Goal: Information Seeking & Learning: Learn about a topic

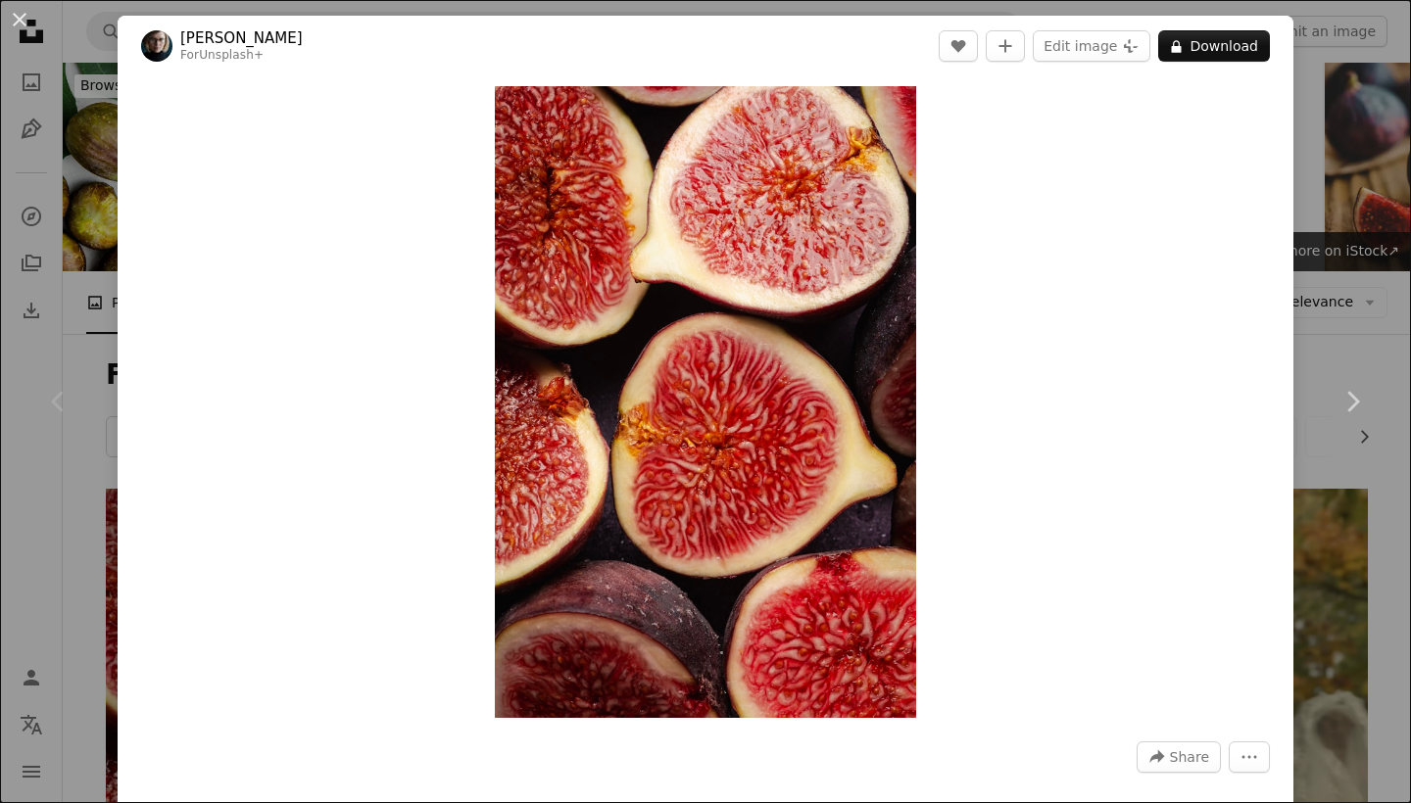
scroll to position [346, 0]
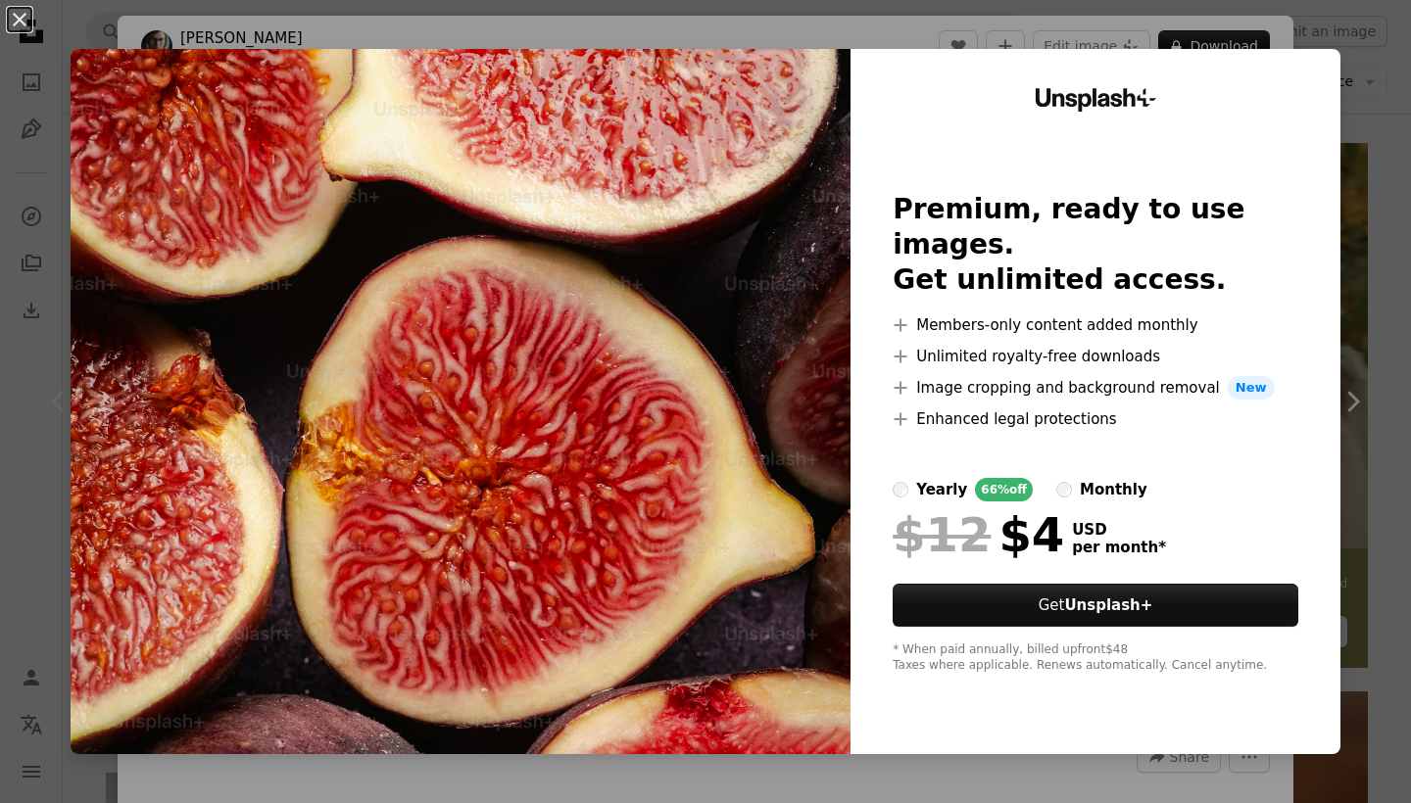
click at [1404, 110] on div "An X shape Unsplash+ Premium, ready to use images. Get unlimited access. A plus…" at bounding box center [705, 401] width 1411 height 803
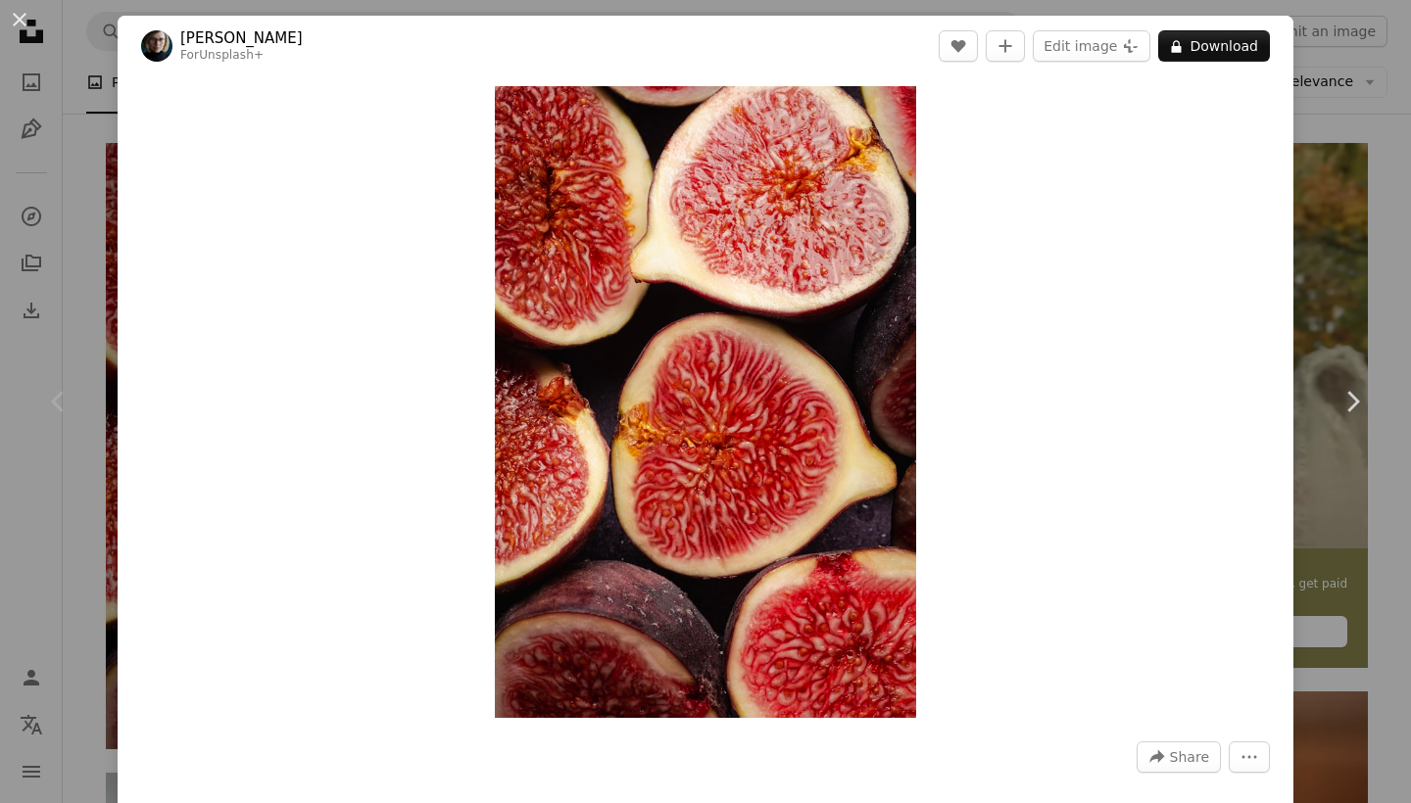
click at [1265, 575] on div "Zoom in" at bounding box center [706, 402] width 1176 height 652
click at [1335, 572] on div "An X shape Chevron left Chevron right [PERSON_NAME] For Unsplash+ A heart A plu…" at bounding box center [705, 401] width 1411 height 803
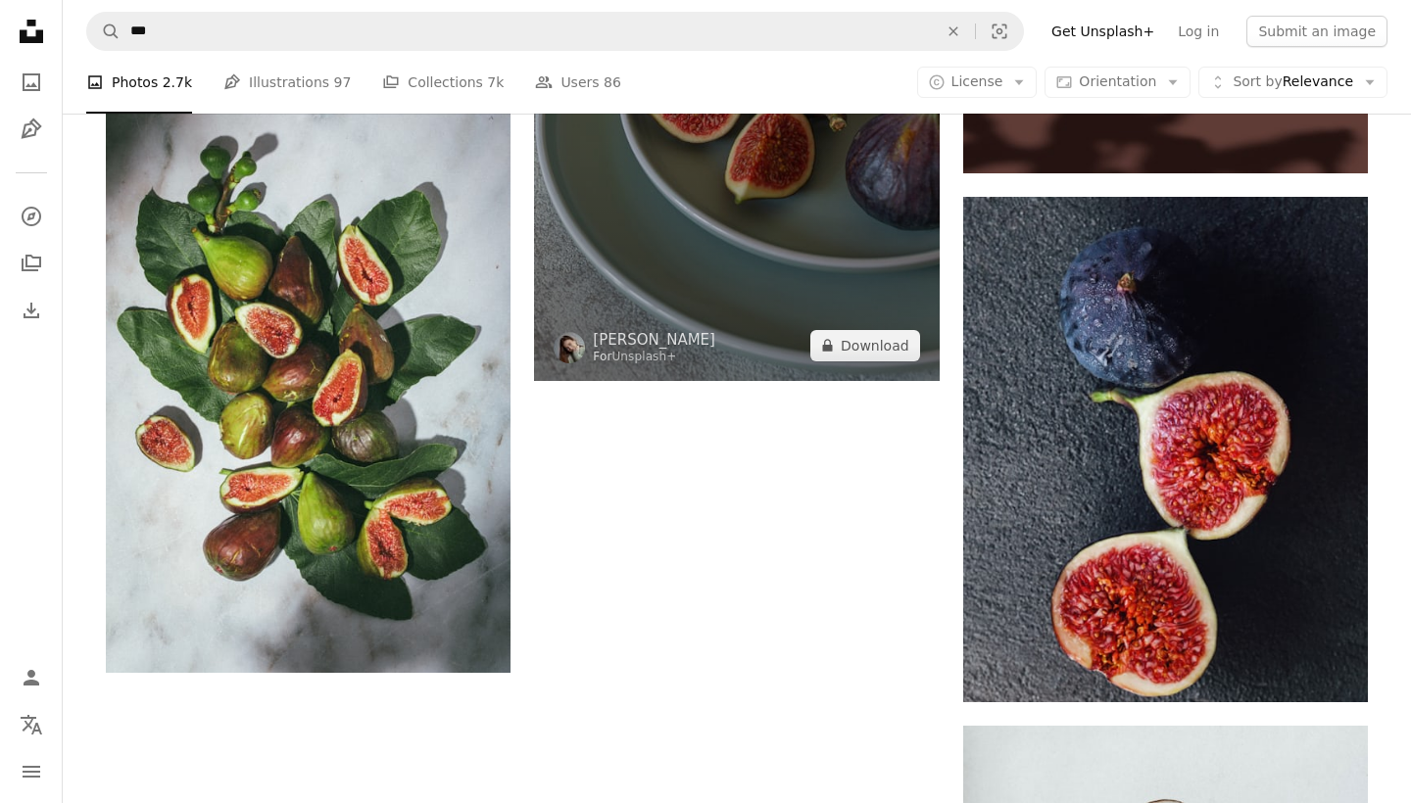
scroll to position [3491, 0]
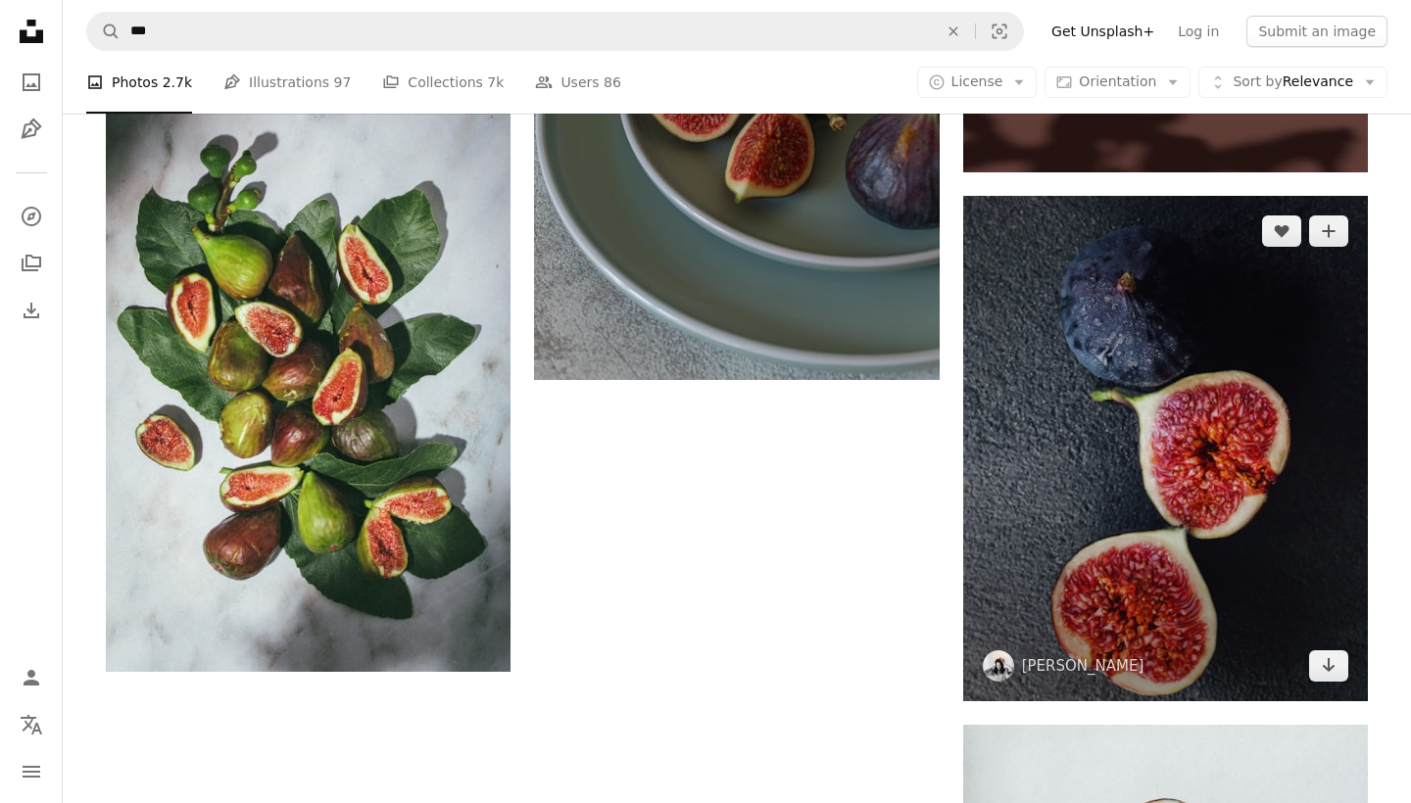
click at [1227, 526] on img at bounding box center [1165, 449] width 405 height 507
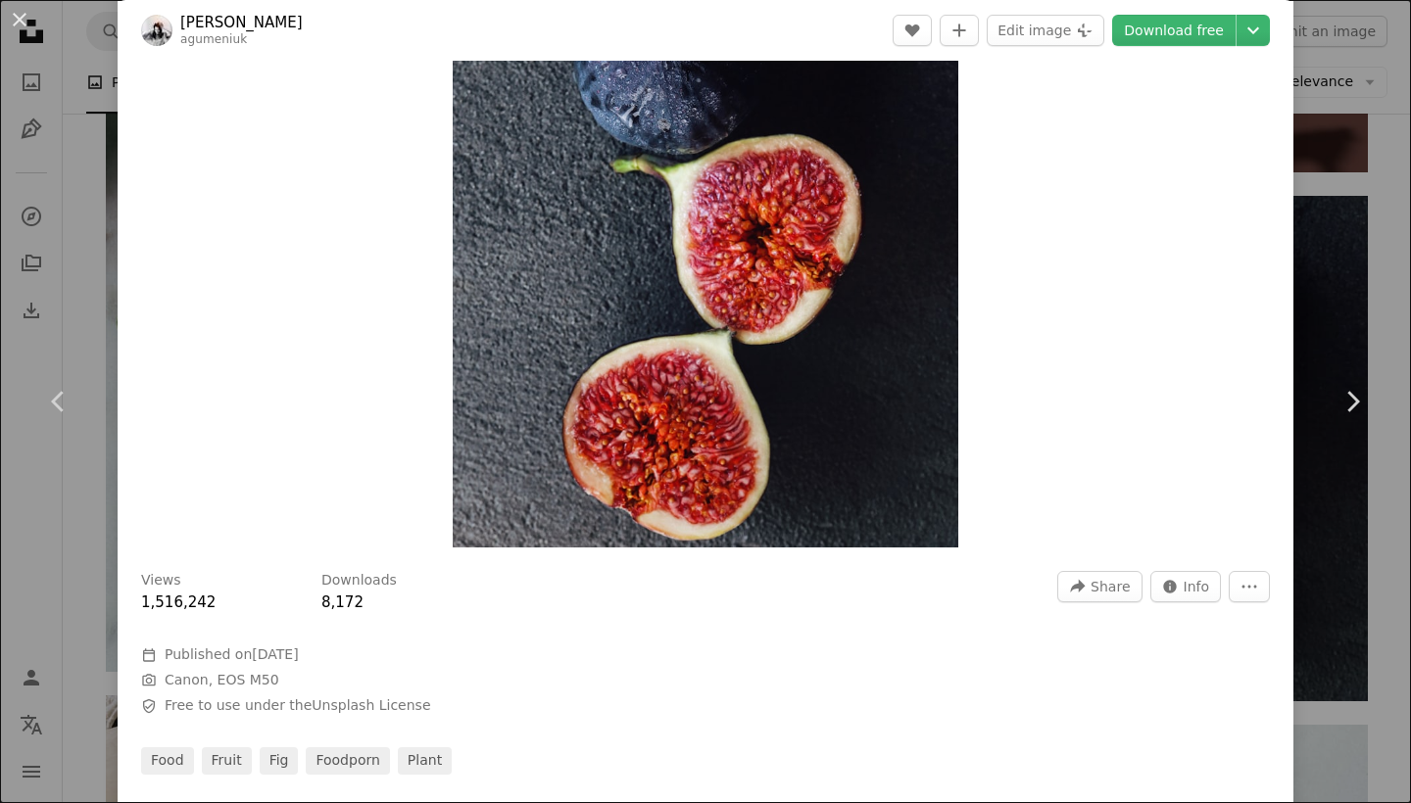
scroll to position [195, 0]
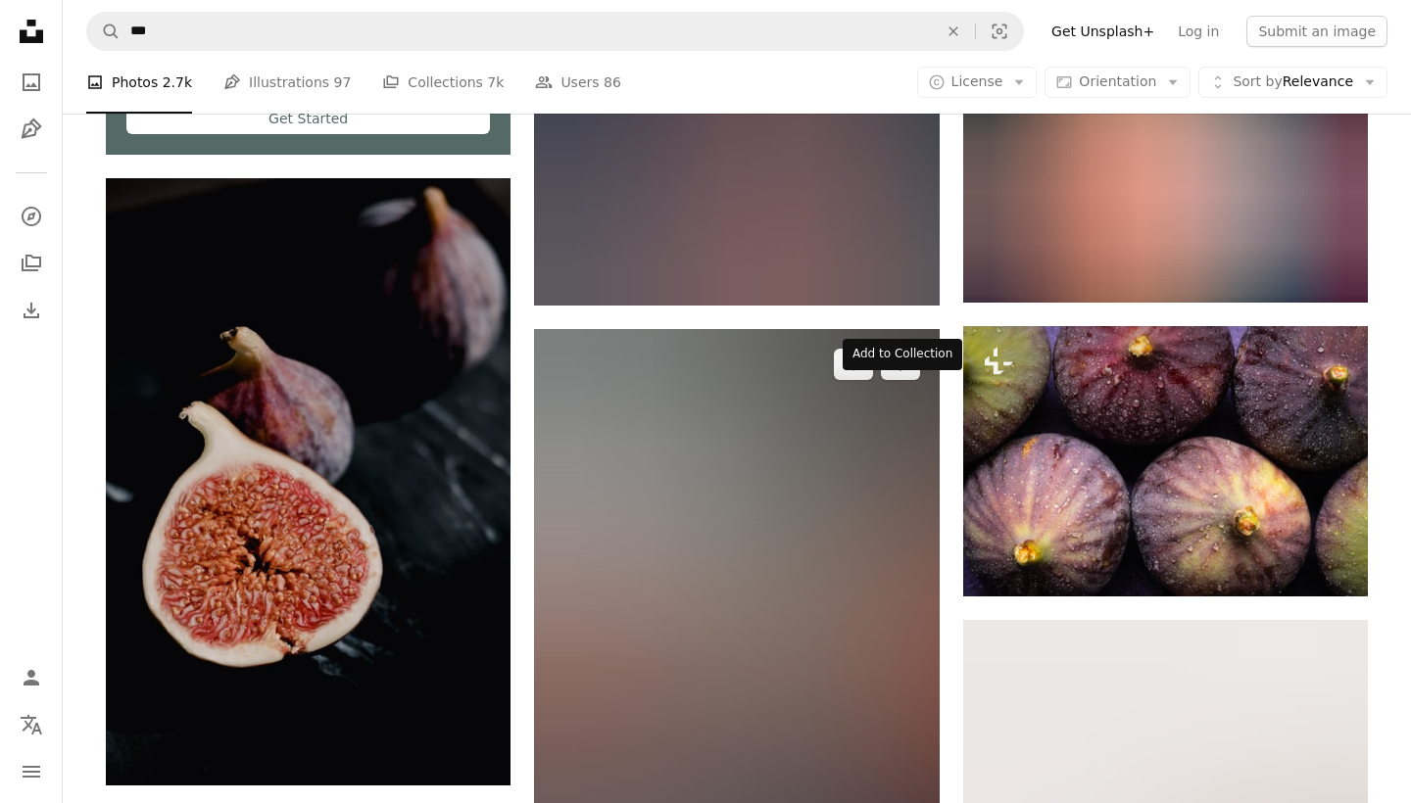
scroll to position [6049, 0]
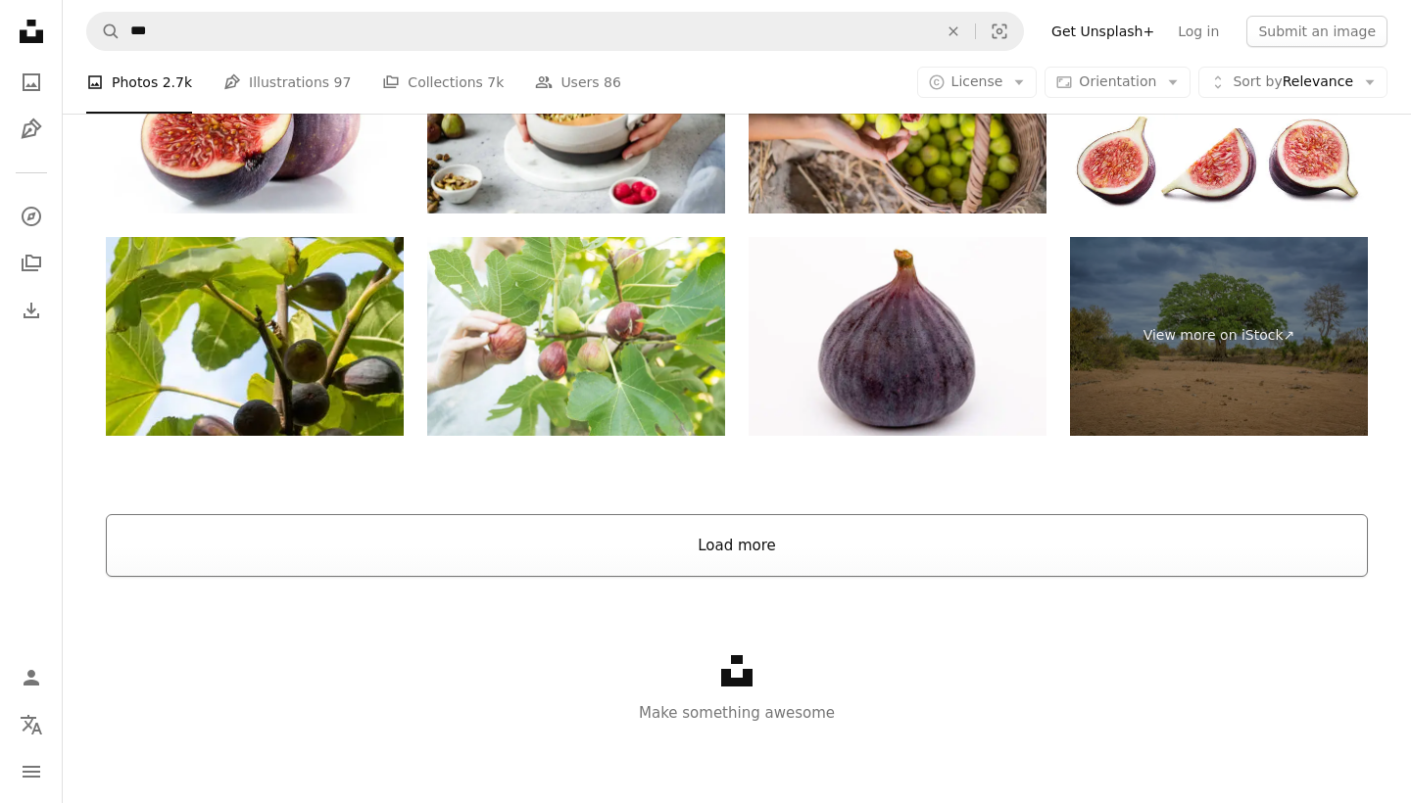
click at [704, 564] on button "Load more" at bounding box center [737, 545] width 1262 height 63
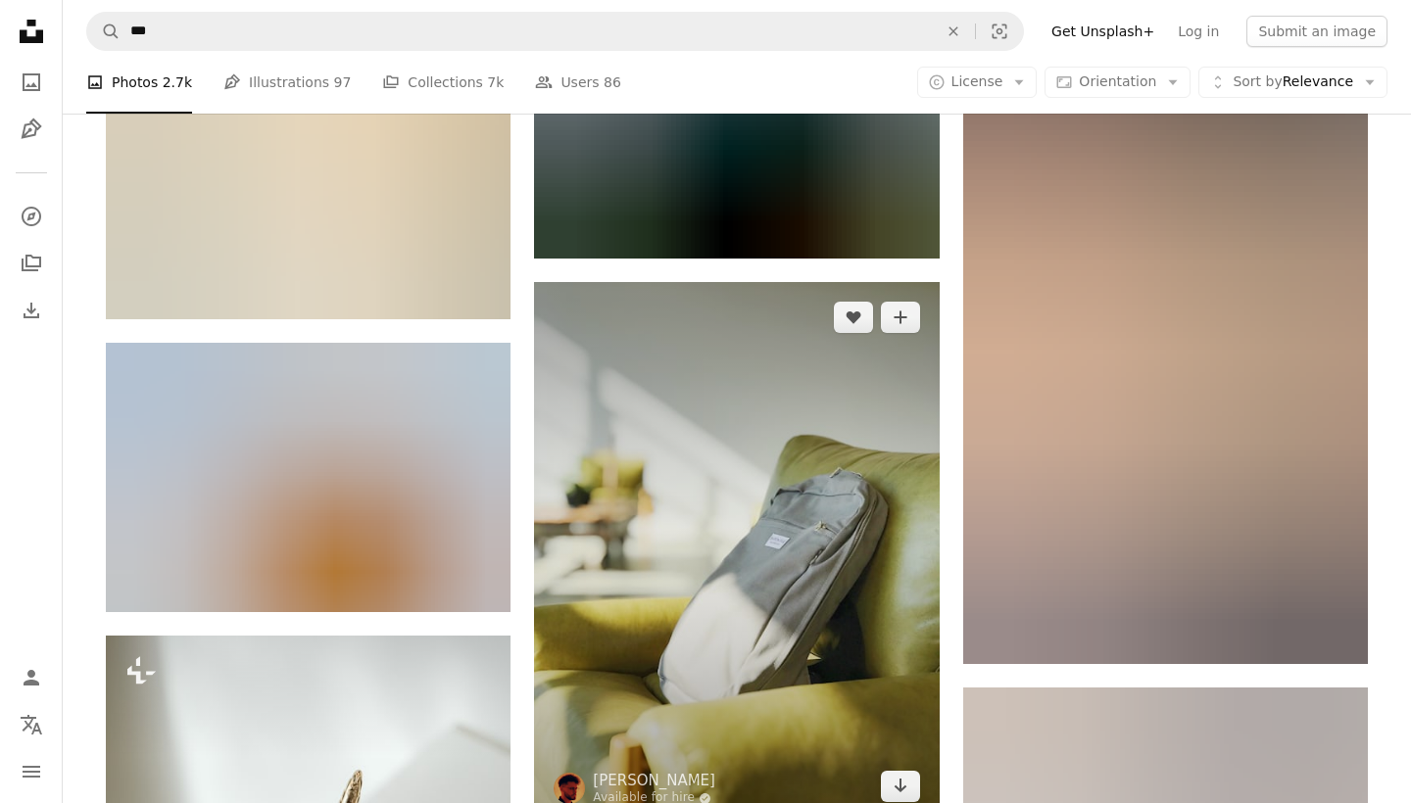
scroll to position [34153, 0]
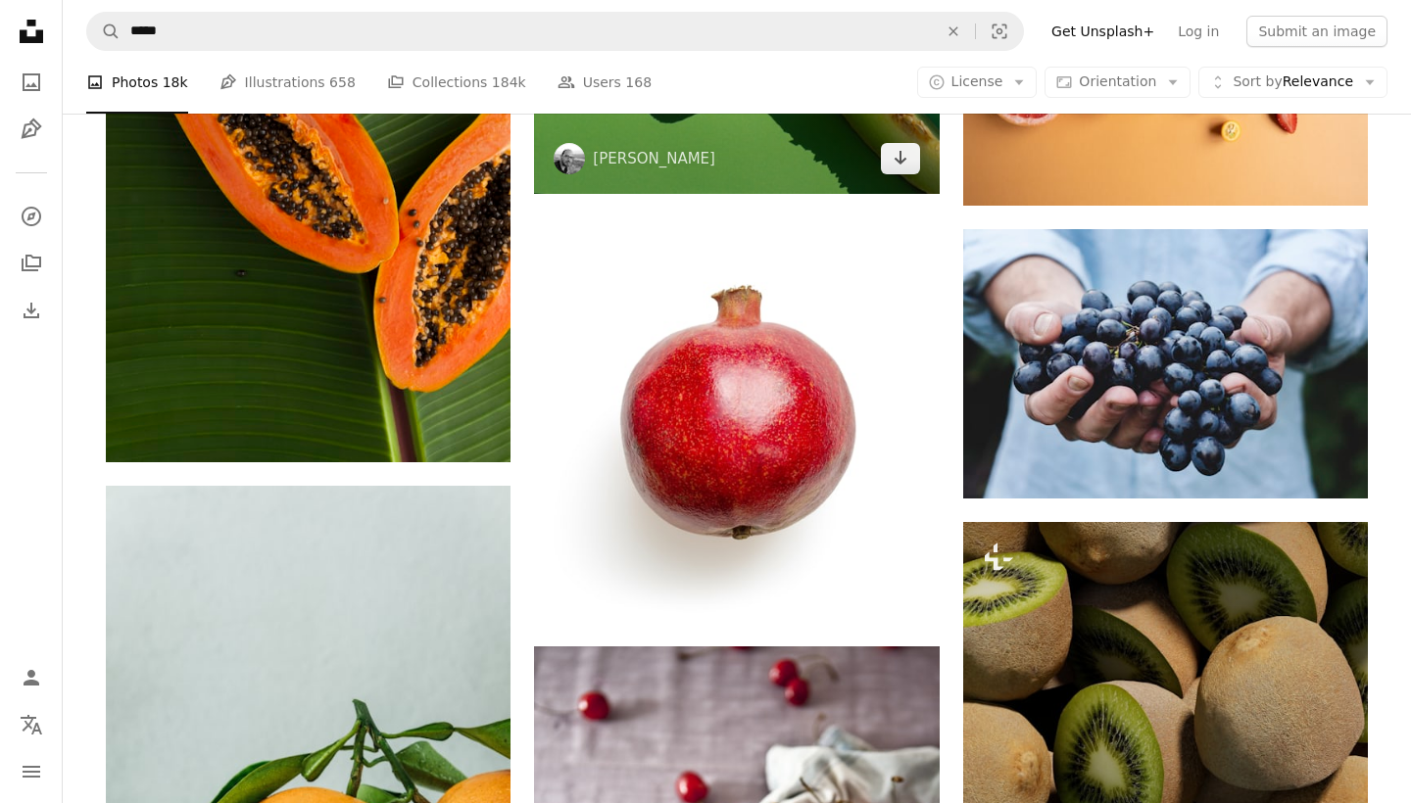
scroll to position [5619, 0]
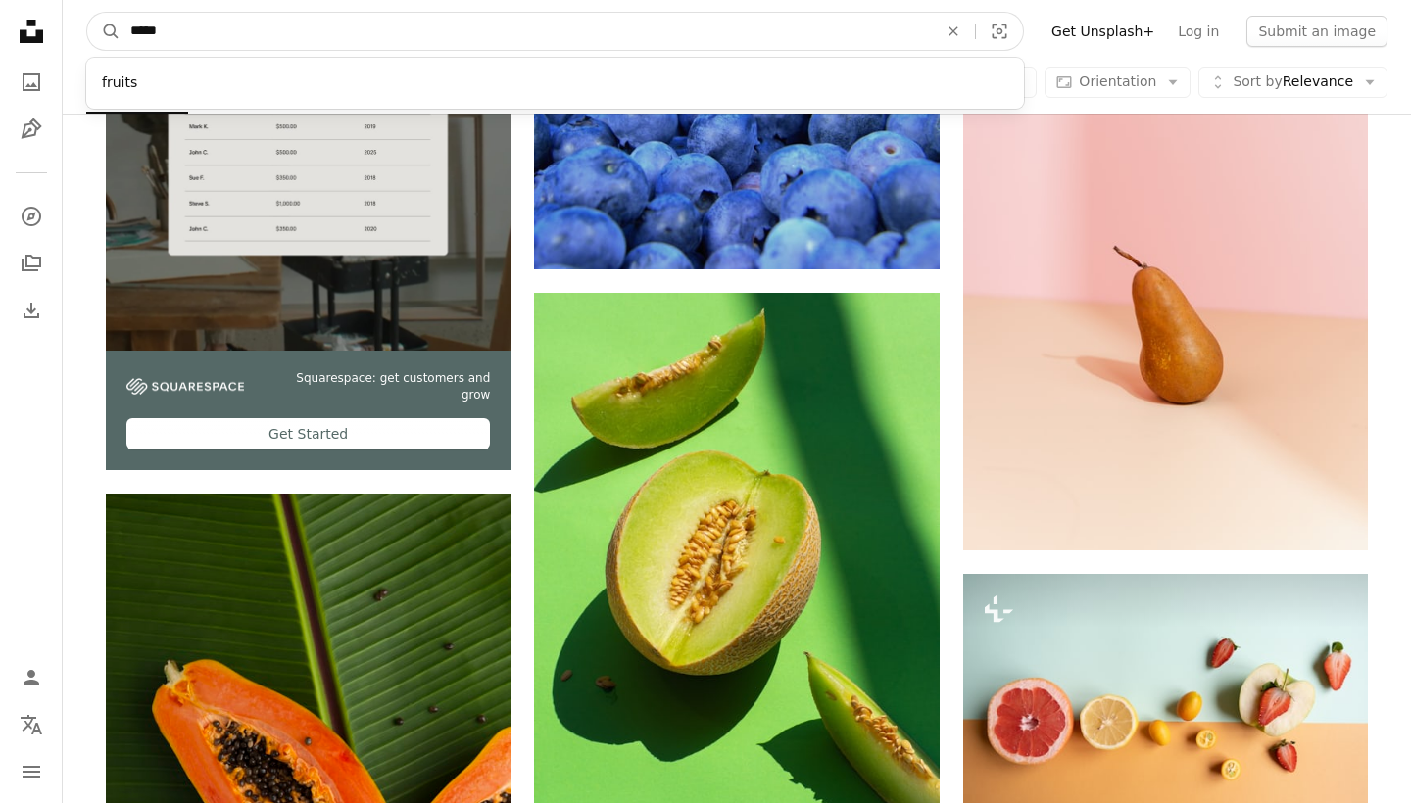
drag, startPoint x: 308, startPoint y: 31, endPoint x: 145, endPoint y: 11, distance: 163.9
click at [145, 11] on nav "A magnifying glass ***** fruits An X shape Visual search Filters Get Unsplash+ …" at bounding box center [737, 31] width 1348 height 63
type input "***"
click at [104, 31] on button "A magnifying glass" at bounding box center [103, 31] width 33 height 37
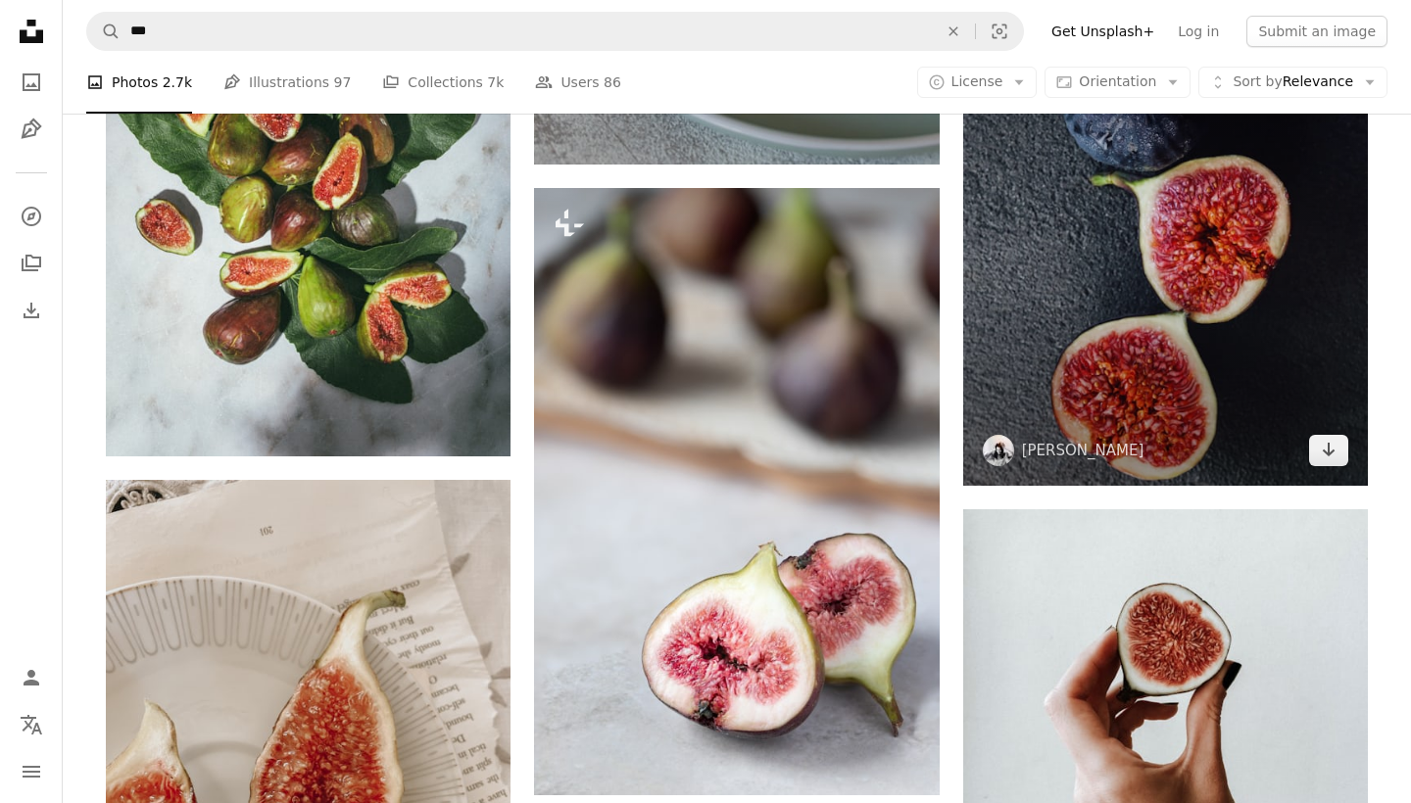
scroll to position [3719, 0]
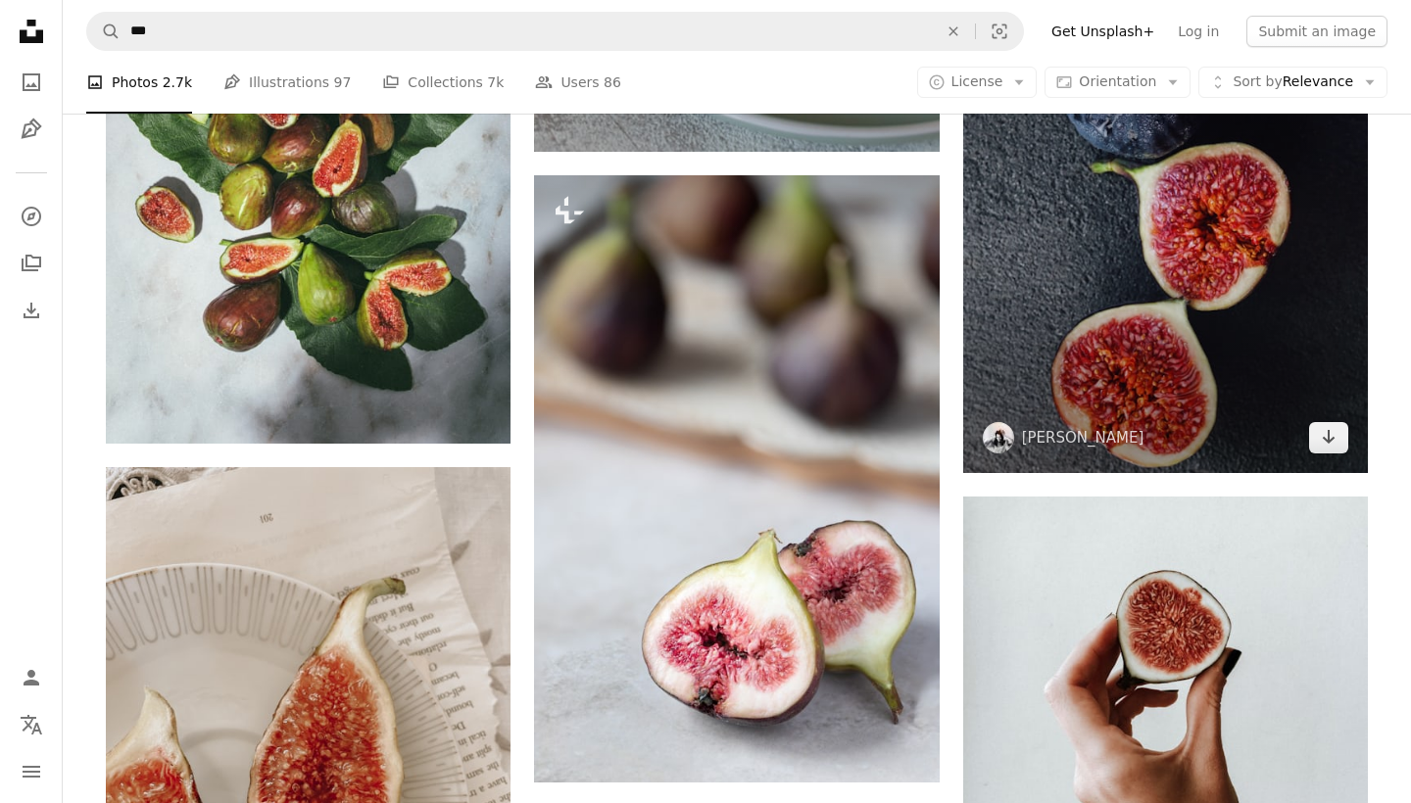
click at [1286, 335] on img at bounding box center [1165, 221] width 405 height 507
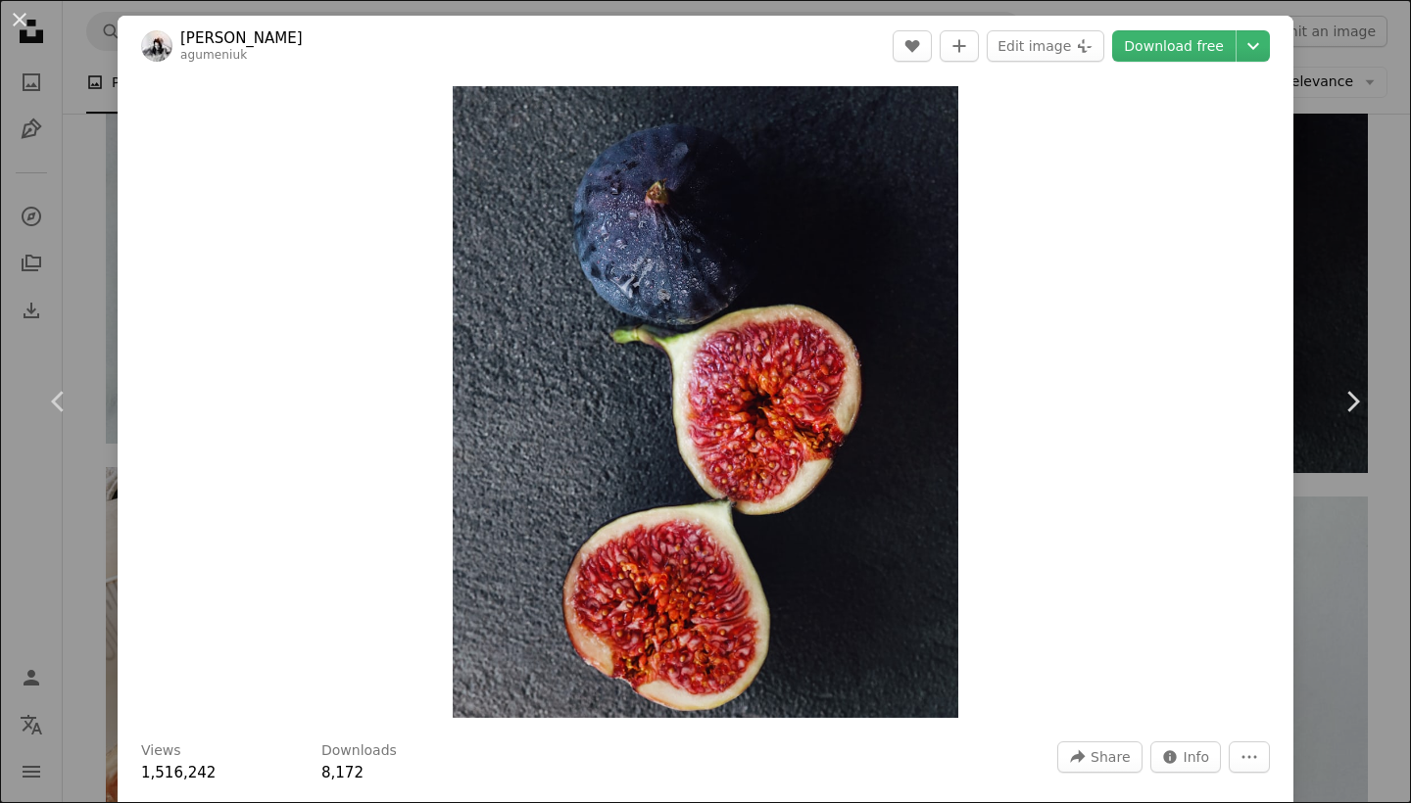
click at [1178, 369] on div "Zoom in" at bounding box center [706, 402] width 1176 height 652
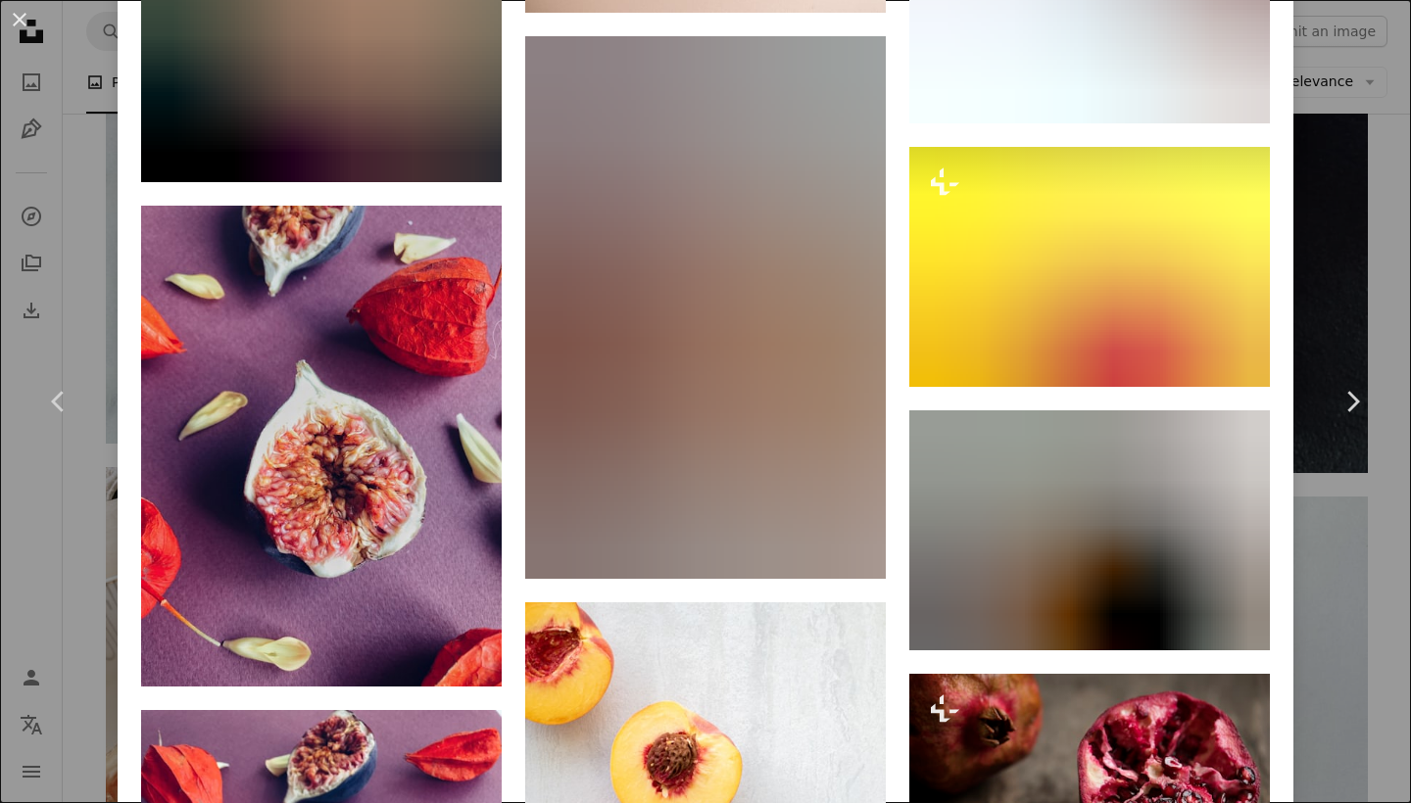
scroll to position [5887, 0]
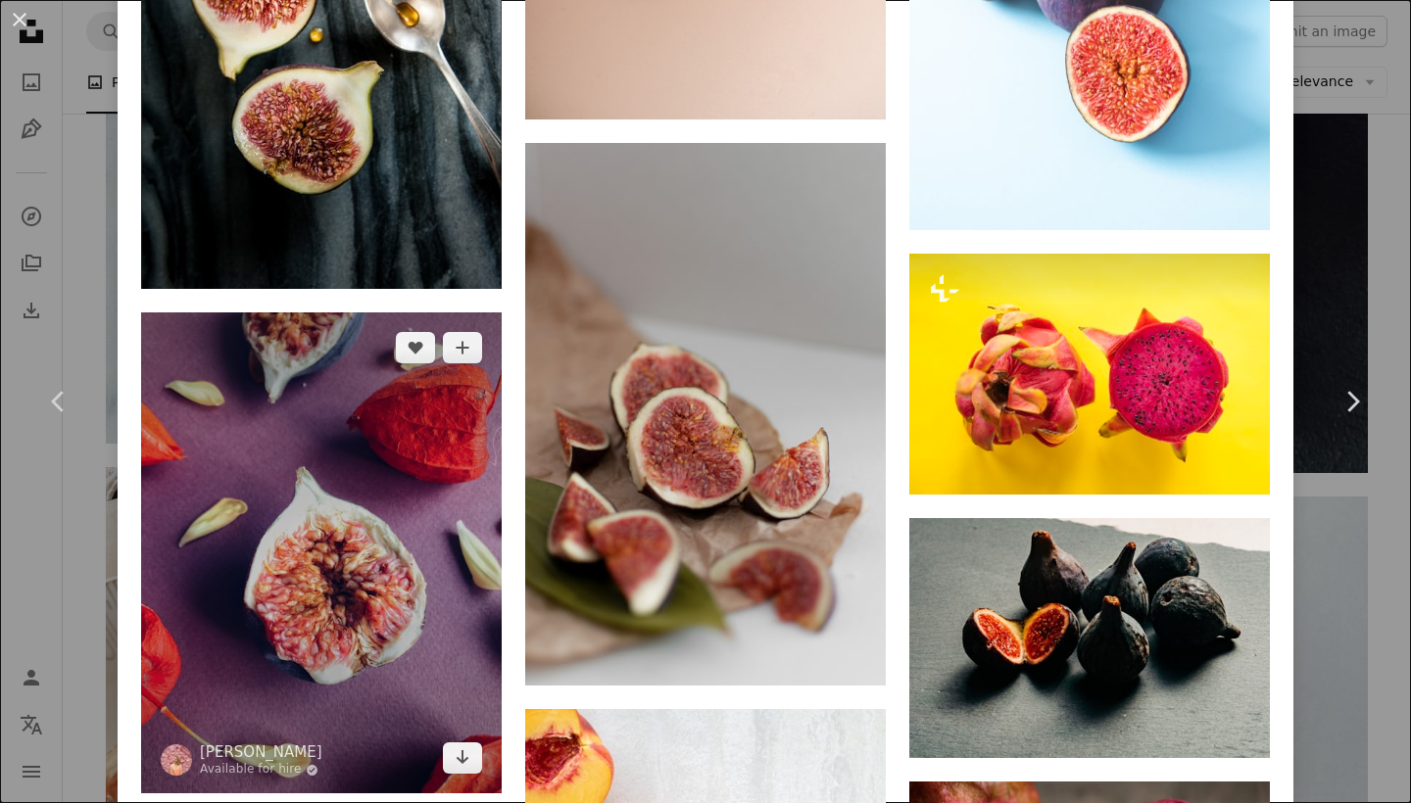
click at [378, 601] on img at bounding box center [321, 553] width 361 height 481
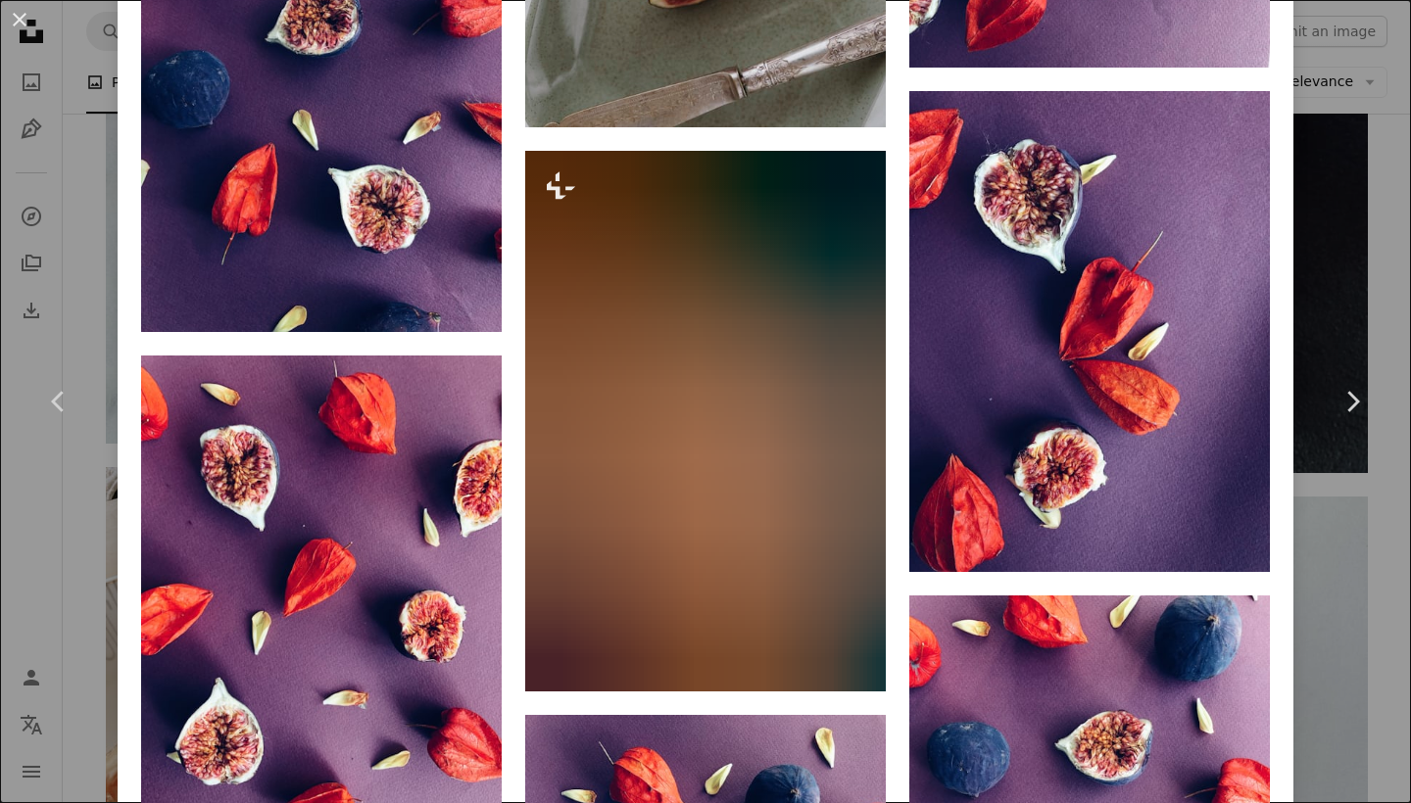
scroll to position [2998, 0]
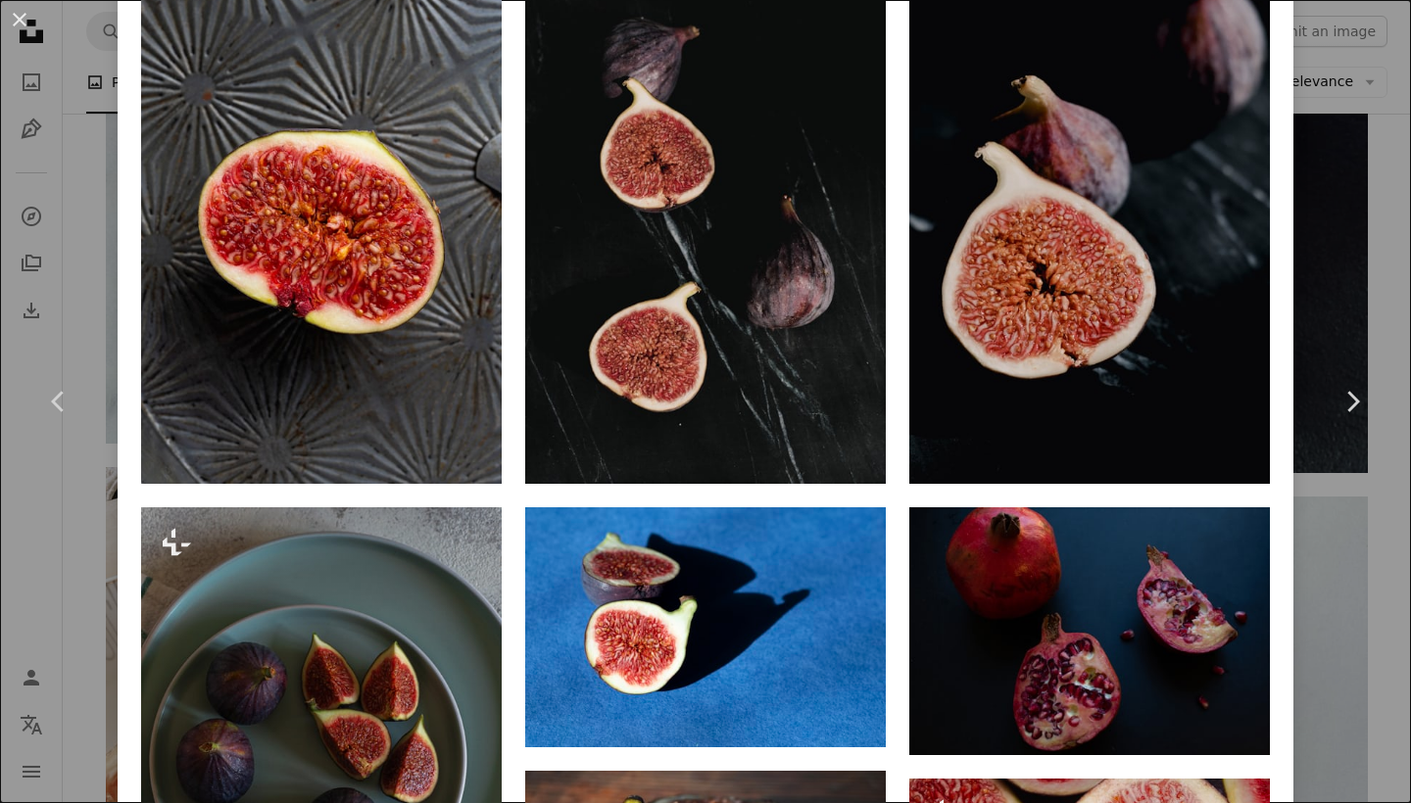
scroll to position [1430, 0]
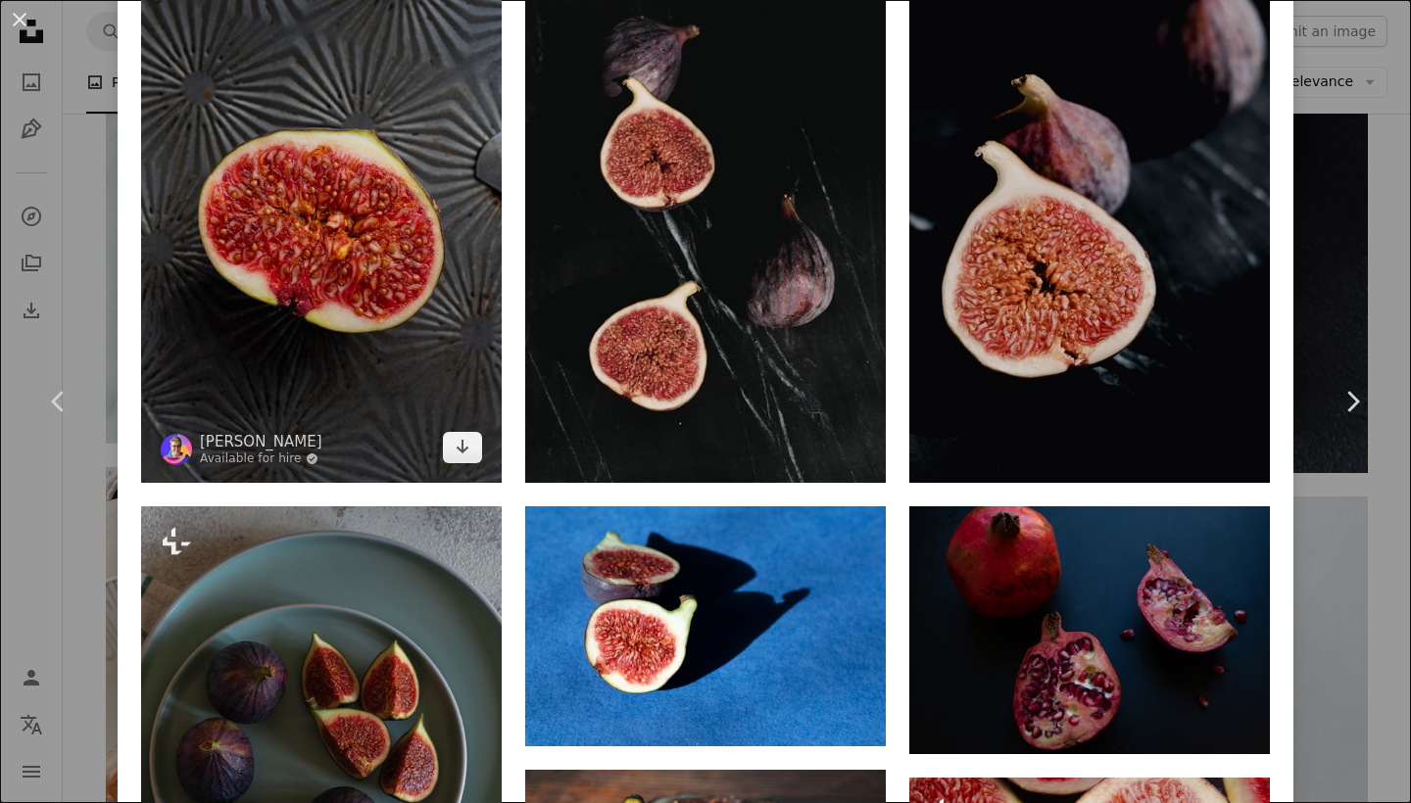
click at [330, 116] on img at bounding box center [321, 212] width 361 height 541
